Goal: Download file/media

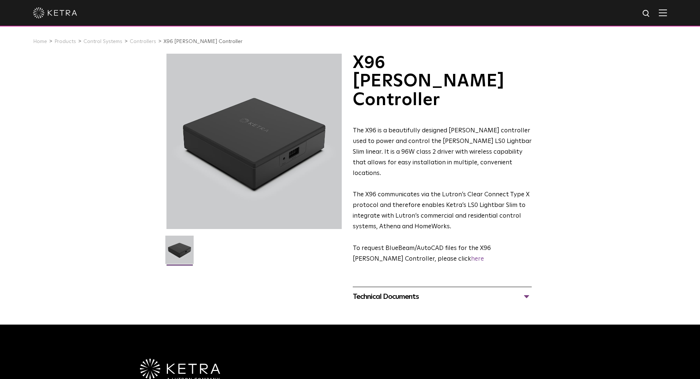
click at [526, 291] on div "Technical Documents" at bounding box center [442, 297] width 179 height 12
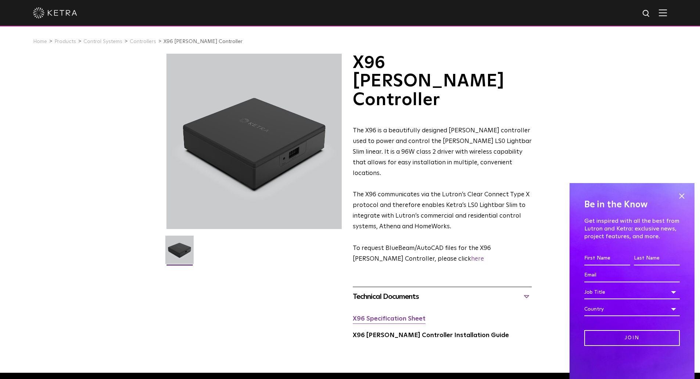
click at [389, 316] on link "X96 Specification Sheet" at bounding box center [389, 319] width 73 height 6
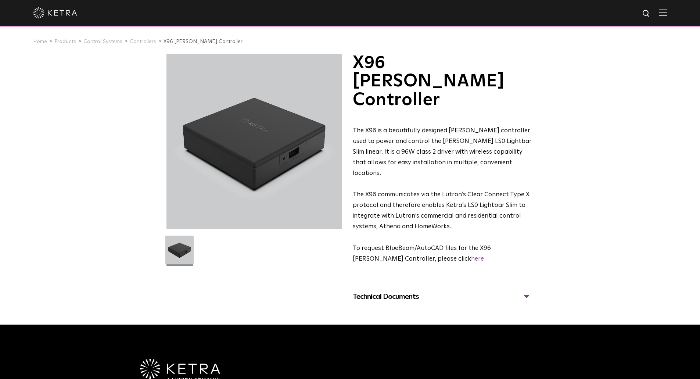
click at [527, 291] on div "Technical Documents" at bounding box center [442, 297] width 179 height 12
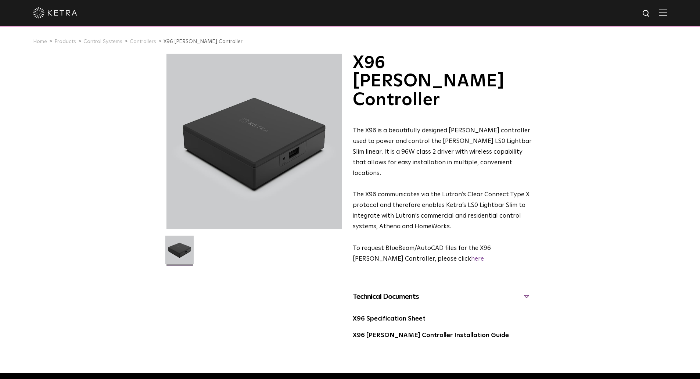
click at [389, 314] on div "X96 Specification Sheet" at bounding box center [442, 322] width 179 height 17
click at [389, 316] on link "X96 Specification Sheet" at bounding box center [389, 319] width 73 height 6
click at [457, 332] on link "X96 [PERSON_NAME] Controller Installation Guide" at bounding box center [431, 335] width 156 height 6
